Goal: Information Seeking & Learning: Compare options

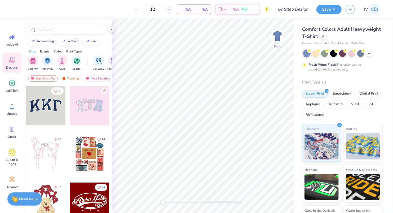
click at [332, 41] on span "# C1717" at bounding box center [329, 43] width 11 height 5
click at [333, 43] on span "# C1717" at bounding box center [329, 43] width 11 height 5
copy span "C1717"
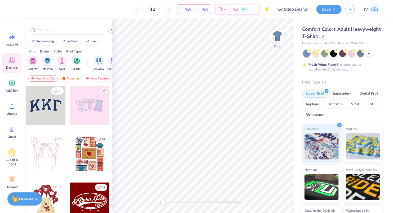
click at [320, 33] on div "Comfort Colors Adult Heavyweight T-Shirt" at bounding box center [342, 33] width 80 height 14
click at [320, 34] on div "Comfort Colors Adult Heavyweight T-Shirt" at bounding box center [342, 33] width 80 height 14
click at [322, 36] on icon at bounding box center [323, 36] width 3 height 3
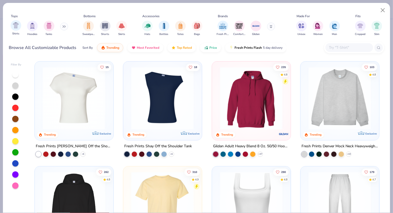
click at [18, 30] on div "Shirts" at bounding box center [16, 28] width 11 height 16
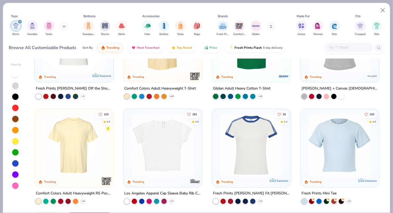
scroll to position [61, 0]
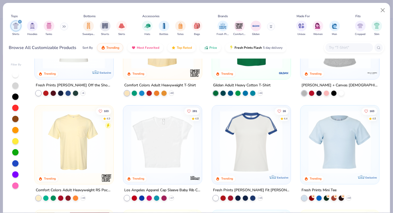
click at [56, 134] on img at bounding box center [74, 142] width 68 height 63
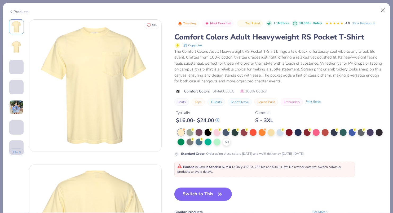
click at [229, 91] on span "Style 6030CC" at bounding box center [224, 92] width 22 height 6
copy span "6030CC"
click at [225, 89] on span "Style 6030CC" at bounding box center [224, 92] width 22 height 6
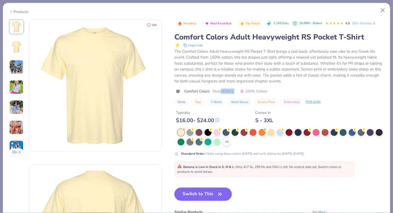
click at [225, 89] on span "Style 6030CC" at bounding box center [224, 92] width 22 height 6
copy span "6030CC"
click at [271, 129] on div at bounding box center [271, 132] width 7 height 7
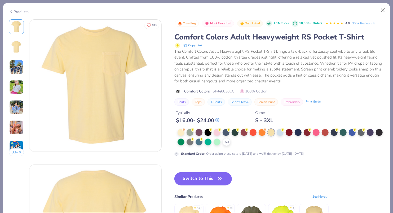
click at [222, 143] on div "+ 22" at bounding box center [281, 137] width 206 height 17
click at [227, 142] on icon at bounding box center [226, 142] width 4 height 4
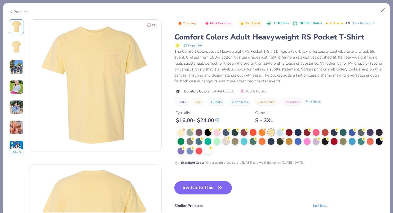
click at [227, 139] on icon at bounding box center [229, 138] width 4 height 4
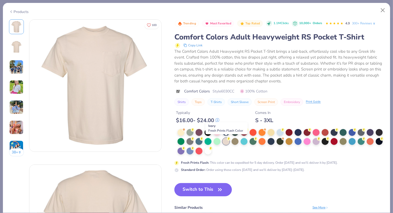
click at [226, 142] on div at bounding box center [226, 141] width 7 height 7
click at [381, 11] on button "Close" at bounding box center [383, 10] width 10 height 10
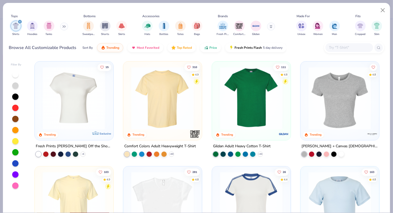
click at [171, 125] on img at bounding box center [163, 98] width 68 height 63
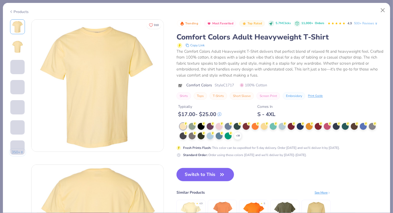
click at [233, 84] on span "Style C1717" at bounding box center [224, 85] width 19 height 6
copy span "C1717"
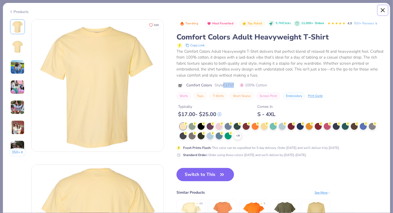
click at [382, 11] on button "Close" at bounding box center [383, 10] width 10 height 10
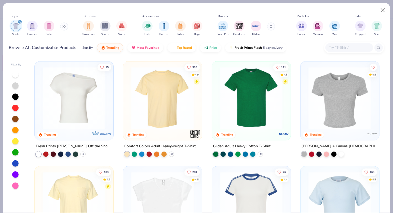
click at [258, 76] on img at bounding box center [251, 98] width 68 height 63
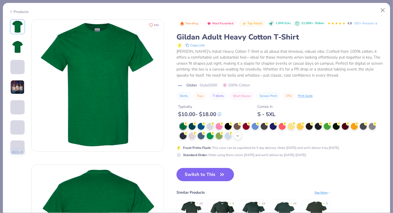
click at [236, 135] on icon at bounding box center [238, 136] width 4 height 4
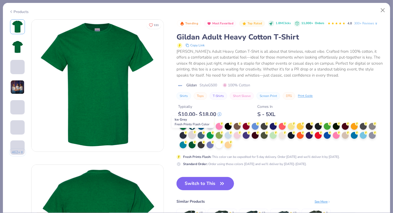
click at [194, 135] on div at bounding box center [192, 134] width 7 height 7
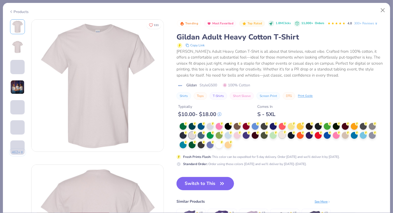
click at [283, 135] on div at bounding box center [282, 134] width 7 height 7
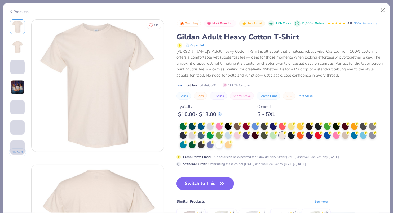
click at [205, 85] on span "Style G500" at bounding box center [208, 85] width 17 height 6
click at [212, 85] on span "Style G500" at bounding box center [208, 85] width 17 height 6
copy span "G500"
